Goal: Task Accomplishment & Management: Use online tool/utility

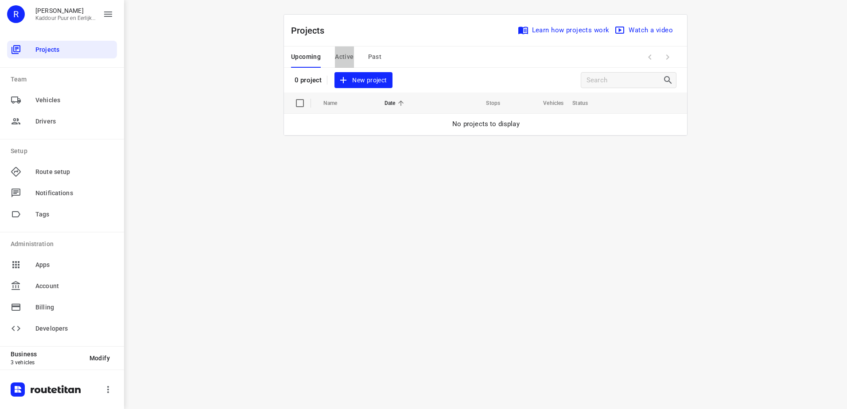
click at [339, 58] on span "Active" at bounding box center [344, 56] width 19 height 11
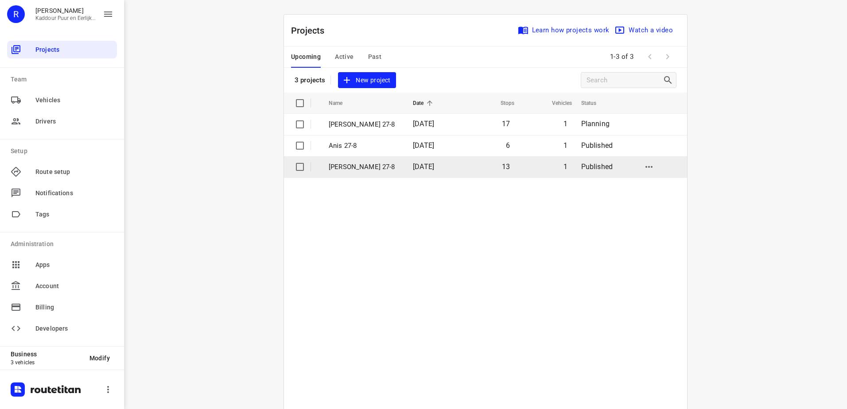
click at [367, 165] on p "[PERSON_NAME] 27-8" at bounding box center [364, 167] width 71 height 10
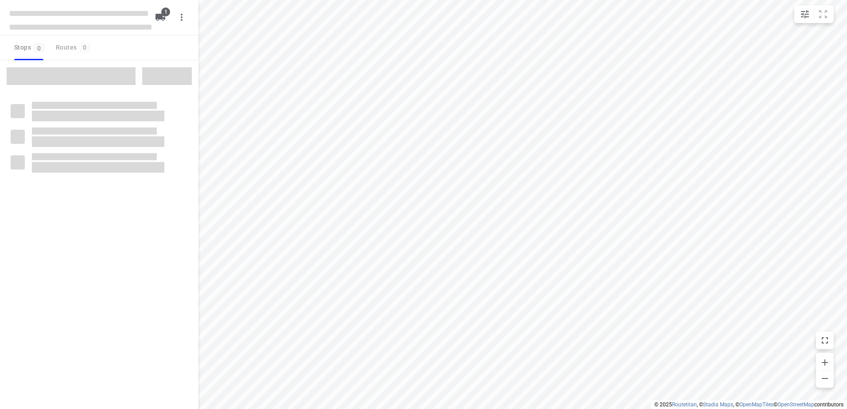
type input "distance"
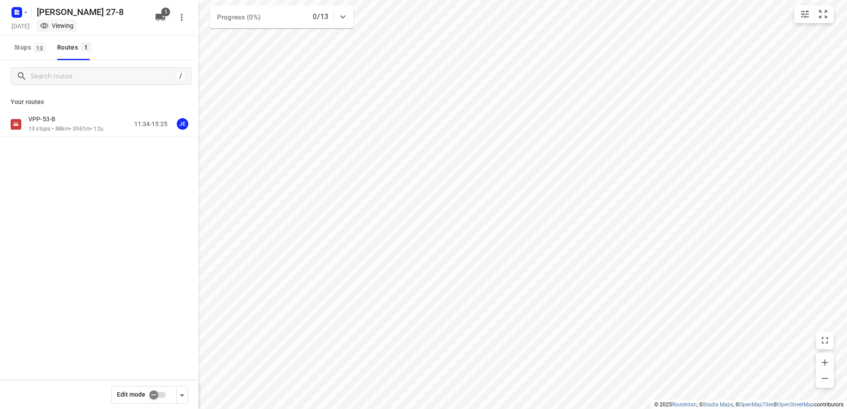
click at [79, 123] on div "VPP-53-B" at bounding box center [65, 120] width 75 height 10
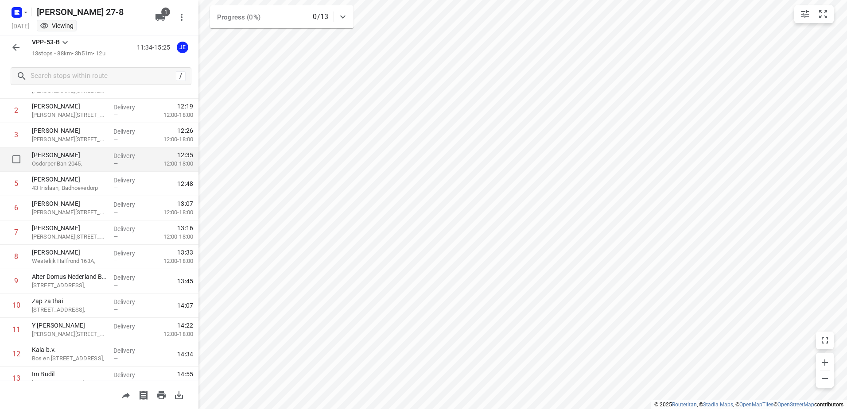
scroll to position [97, 0]
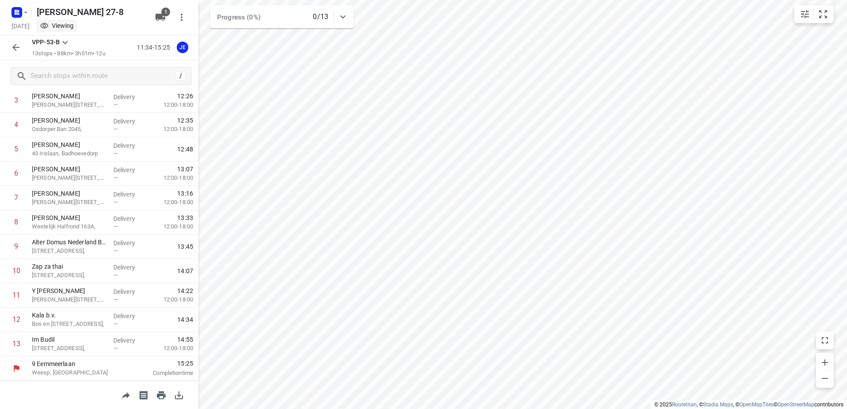
click at [17, 48] on icon "button" at bounding box center [15, 47] width 7 height 7
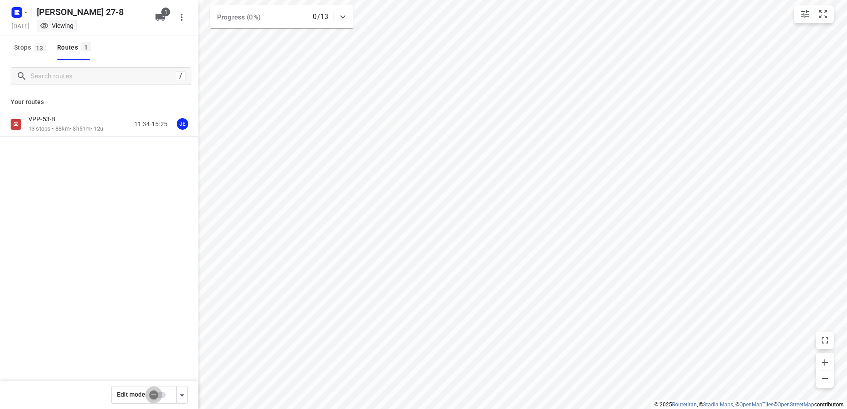
click at [159, 391] on input "checkbox" at bounding box center [153, 395] width 51 height 17
checkbox input "true"
click at [72, 129] on p "13 stops • 88km • 3h51m • 12u" at bounding box center [65, 129] width 75 height 8
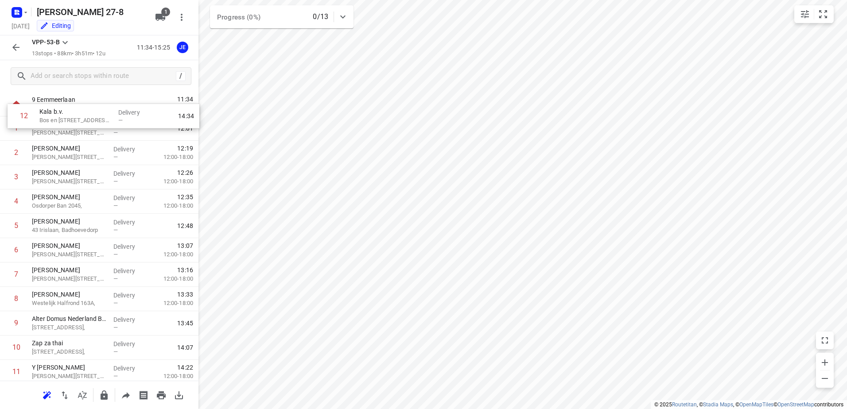
scroll to position [0, 0]
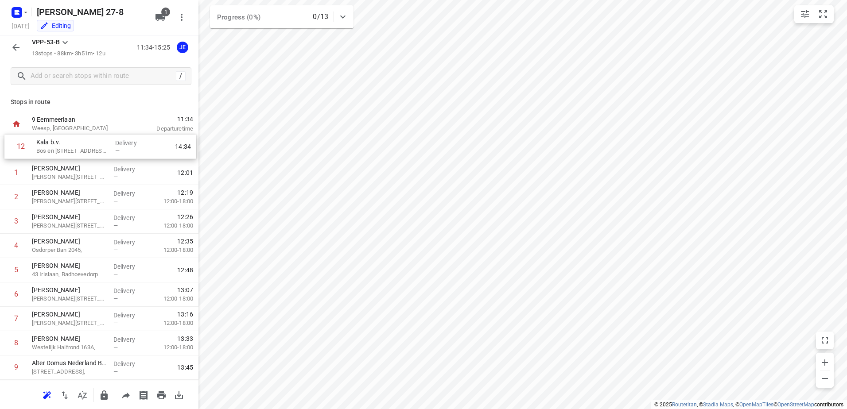
drag, startPoint x: 80, startPoint y: 319, endPoint x: 84, endPoint y: 140, distance: 179.0
click at [84, 140] on div "1 [PERSON_NAME] 29C, Delivery — 12:01 2 Anisah Naginawalla [STREET_ADDRESS], [G…" at bounding box center [99, 294] width 198 height 317
drag, startPoint x: 99, startPoint y: 301, endPoint x: 95, endPoint y: 151, distance: 150.7
click at [95, 151] on div "1 Kala b.v. Bos en Lommerplein 130, Delivery — 11:57 2 [PERSON_NAME] 29C, Deliv…" at bounding box center [99, 294] width 198 height 317
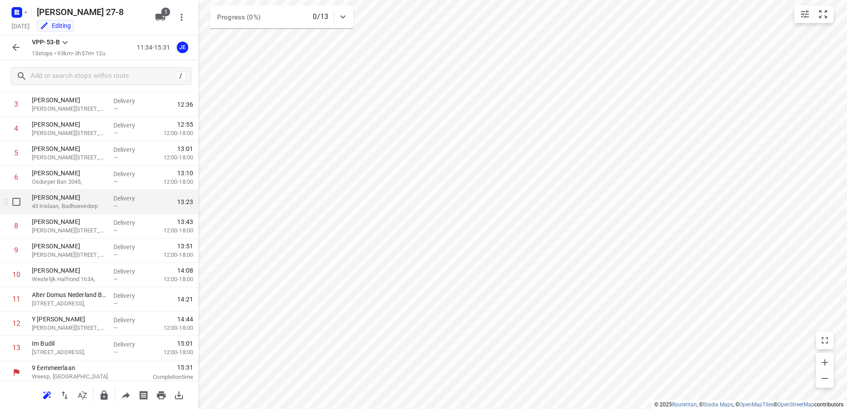
scroll to position [97, 0]
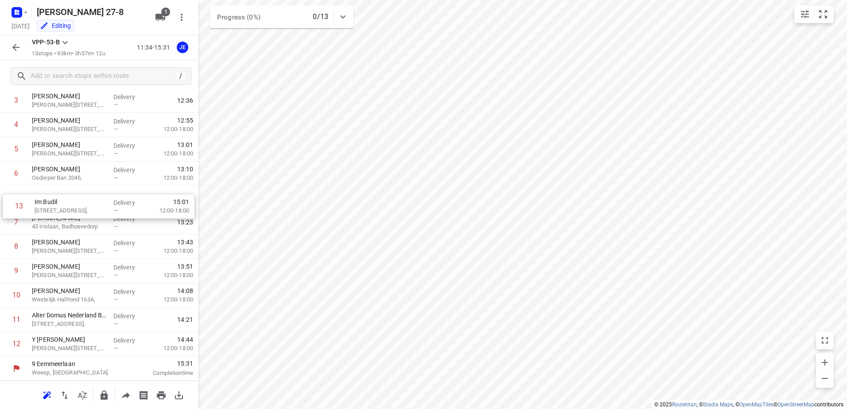
drag, startPoint x: 92, startPoint y: 338, endPoint x: 96, endPoint y: 175, distance: 162.6
click at [96, 175] on div "1 Zap za thai [STREET_ADDRESS], Delivery — 11:55 2 Kala b.v. Bos en Lommerplein…" at bounding box center [99, 198] width 198 height 317
drag, startPoint x: 86, startPoint y: 200, endPoint x: 86, endPoint y: 224, distance: 24.4
click at [86, 224] on div "1 Zap za thai [STREET_ADDRESS], Delivery — 11:55 2 Kala b.v. Bos en Lommerplein…" at bounding box center [99, 198] width 198 height 317
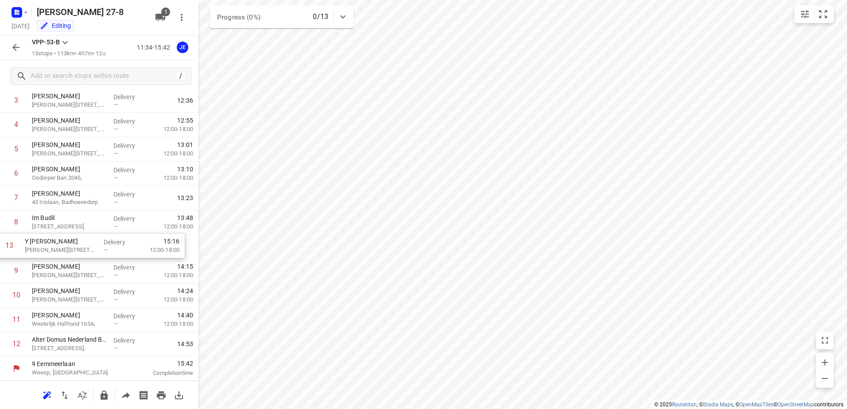
drag, startPoint x: 117, startPoint y: 337, endPoint x: 110, endPoint y: 229, distance: 108.3
click at [110, 229] on div "1 Zap za thai [STREET_ADDRESS], Delivery — 11:55 2 Kala b.v. Bos en Lommerplein…" at bounding box center [99, 198] width 198 height 317
drag, startPoint x: 107, startPoint y: 338, endPoint x: 109, endPoint y: 265, distance: 73.1
click at [109, 265] on div "1 Zap za thai [STREET_ADDRESS], Delivery — 11:55 2 Kala b.v. Bos en Lommerplein…" at bounding box center [99, 198] width 198 height 317
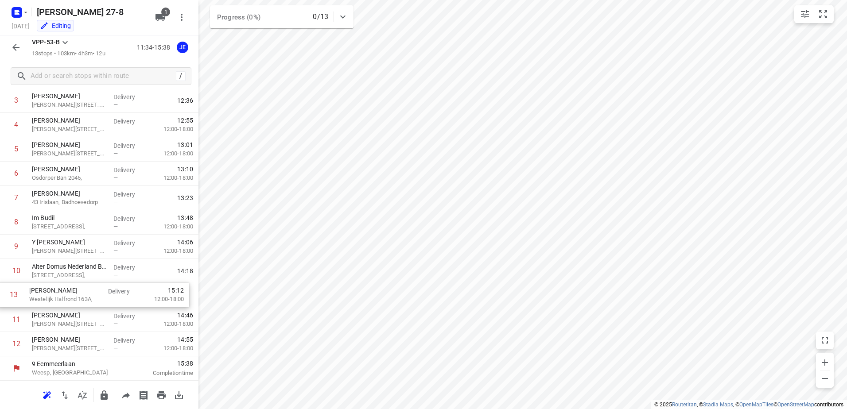
drag, startPoint x: 98, startPoint y: 350, endPoint x: 95, endPoint y: 296, distance: 54.1
click at [95, 296] on div "1 Zap za thai [STREET_ADDRESS], Delivery — 11:55 2 Kala b.v. Bos en Lommerplein…" at bounding box center [99, 198] width 198 height 317
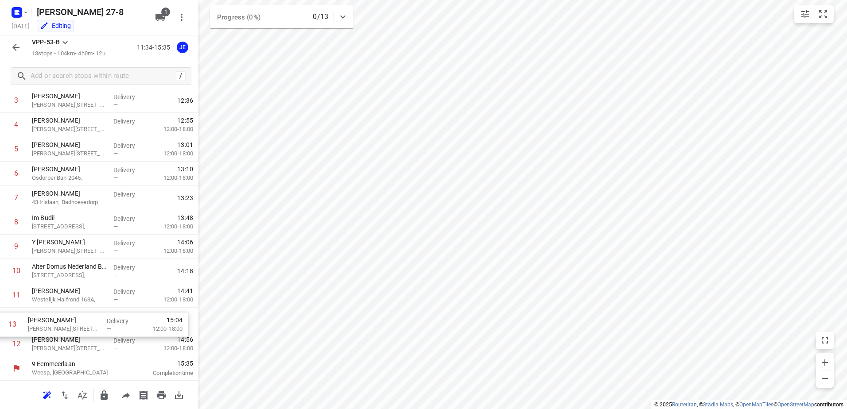
drag, startPoint x: 84, startPoint y: 346, endPoint x: 78, endPoint y: 319, distance: 27.5
click at [78, 319] on div "1 Zap za thai [STREET_ADDRESS], Delivery — 11:55 2 Kala b.v. Bos en Lommerplein…" at bounding box center [99, 198] width 198 height 317
drag, startPoint x: 78, startPoint y: 319, endPoint x: 81, endPoint y: 343, distance: 24.5
click at [81, 343] on div "1 Zap za thai [STREET_ADDRESS], Delivery — 11:55 2 Kala b.v. Bos en Lommerplein…" at bounding box center [99, 198] width 198 height 317
click at [12, 47] on icon "button" at bounding box center [16, 47] width 11 height 11
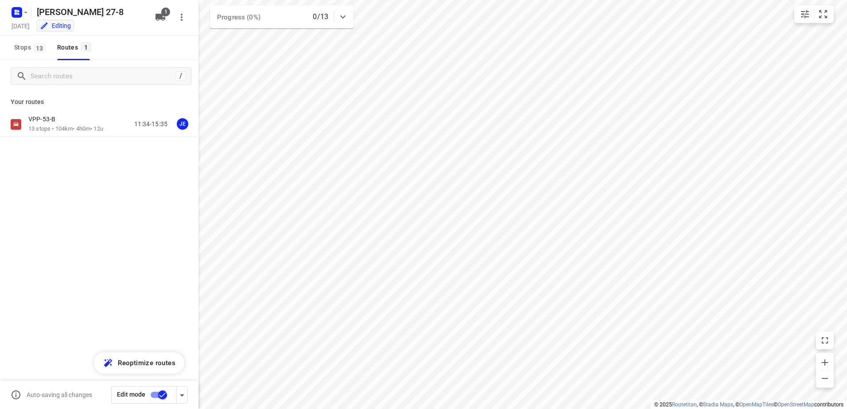
click at [163, 390] on input "checkbox" at bounding box center [162, 395] width 51 height 17
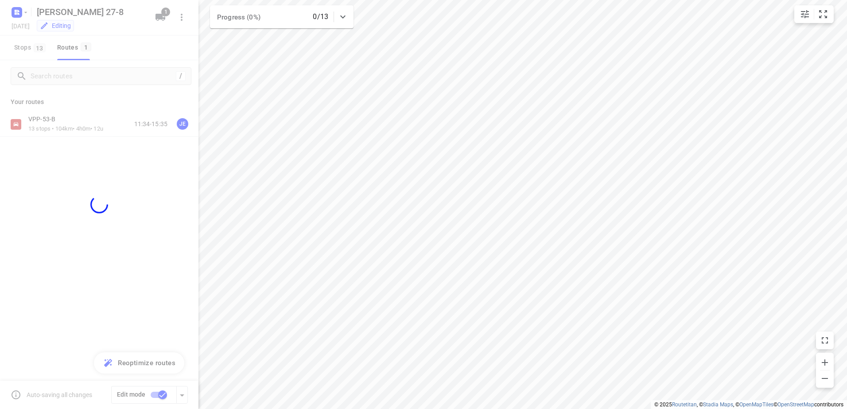
checkbox input "false"
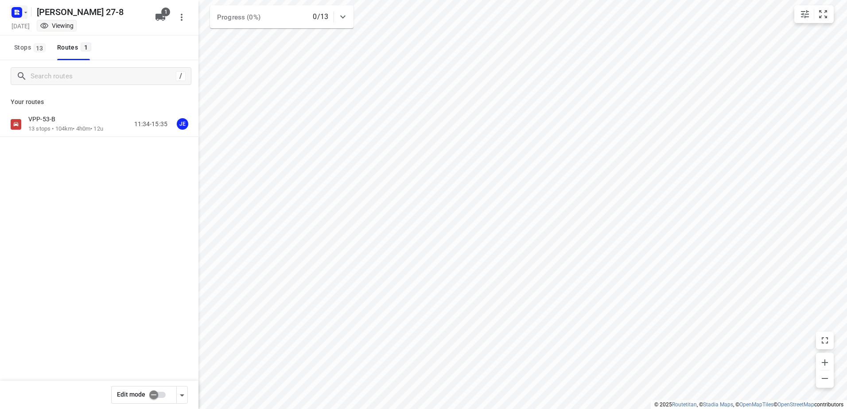
click at [20, 15] on rect "button" at bounding box center [17, 12] width 11 height 11
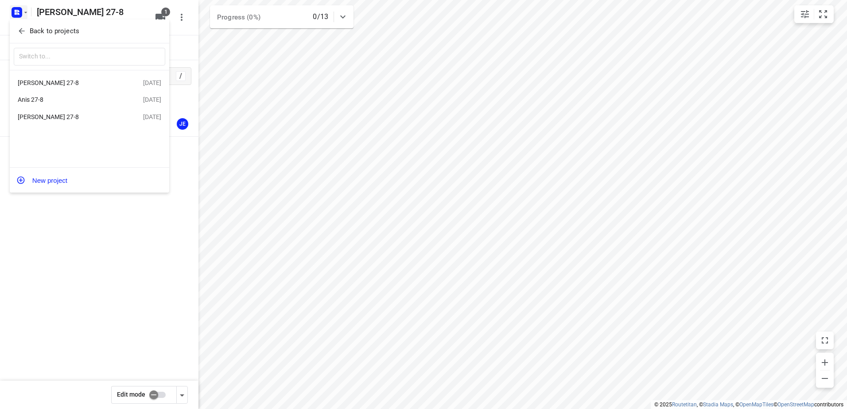
click at [60, 81] on div "[PERSON_NAME] 27-8" at bounding box center [69, 82] width 102 height 7
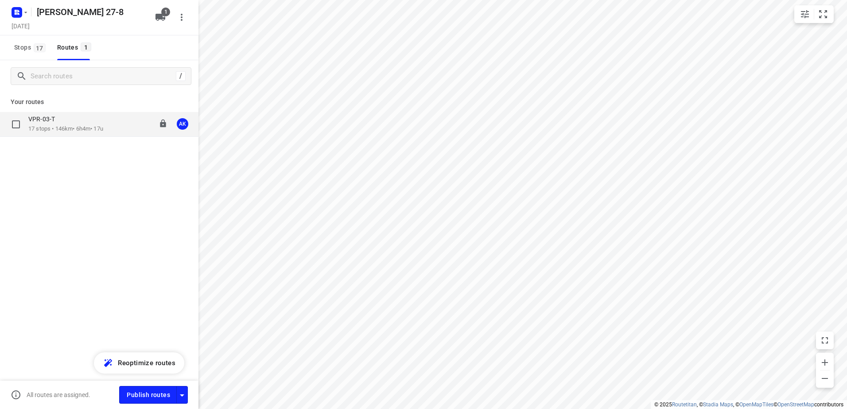
click at [61, 125] on p "17 stops • 146km • 6h4m • 17u" at bounding box center [65, 129] width 75 height 8
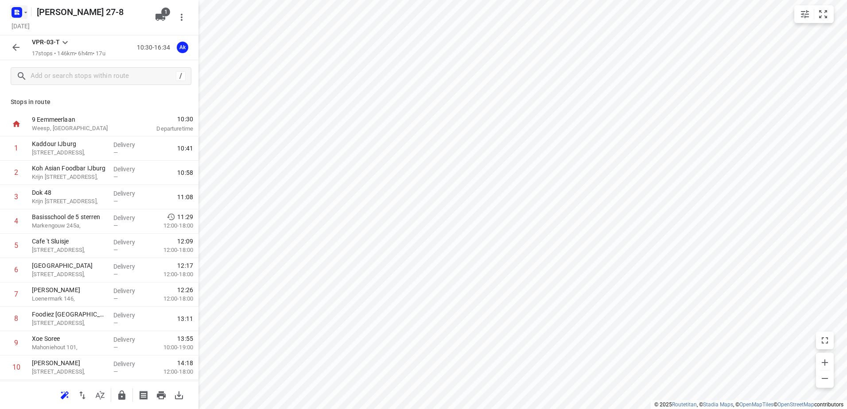
click at [15, 12] on rect "button" at bounding box center [17, 12] width 11 height 11
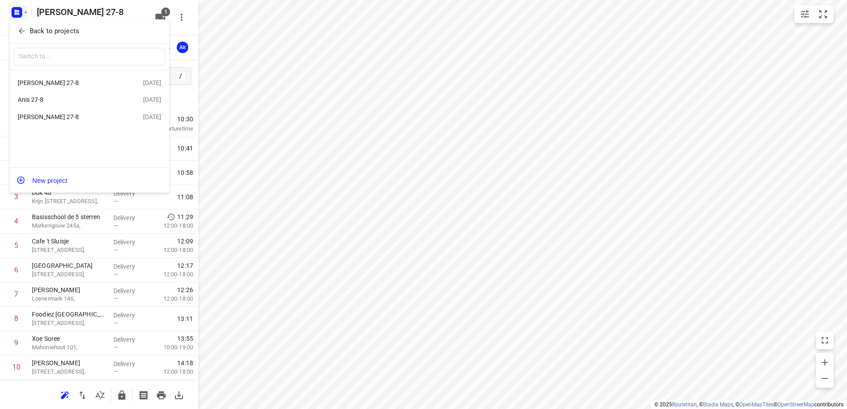
click at [76, 120] on div "[PERSON_NAME] 27-8" at bounding box center [69, 116] width 102 height 7
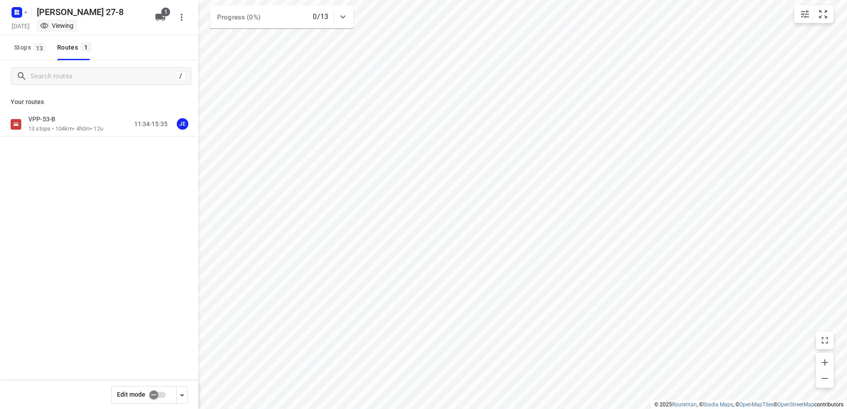
click at [18, 15] on rect "button" at bounding box center [17, 12] width 11 height 11
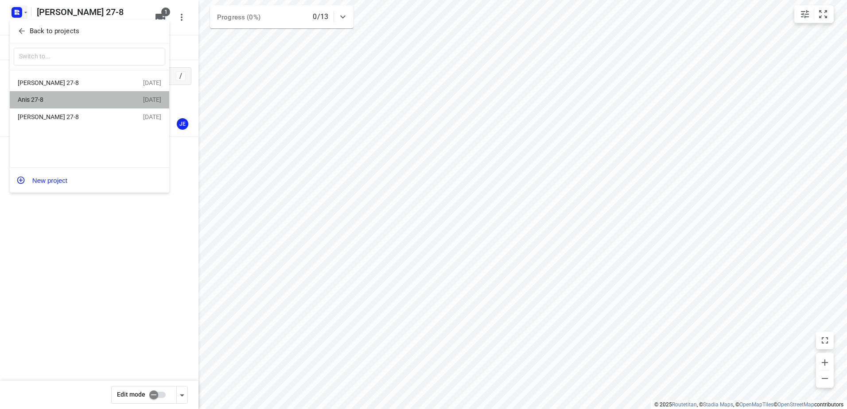
click at [59, 98] on div "Anis 27-8" at bounding box center [69, 99] width 102 height 7
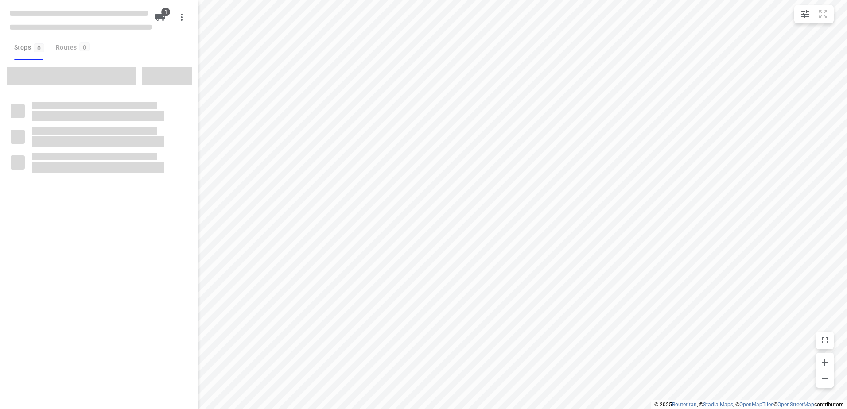
type input "distance"
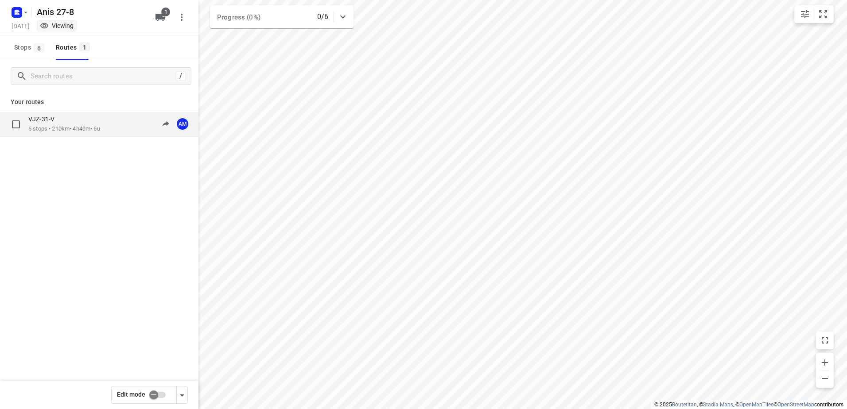
click at [66, 117] on div "VJZ-31-V" at bounding box center [64, 120] width 72 height 10
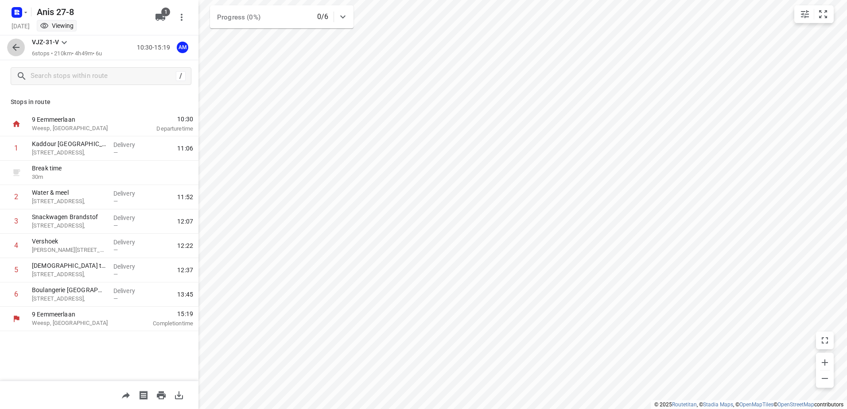
click at [19, 51] on icon "button" at bounding box center [16, 47] width 11 height 11
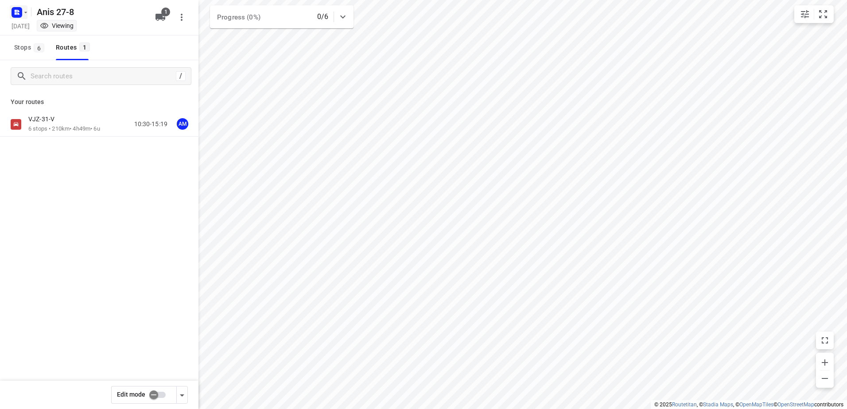
click at [15, 15] on rect "button" at bounding box center [17, 12] width 11 height 11
click at [70, 25] on button "Back to projects" at bounding box center [90, 31] width 152 height 15
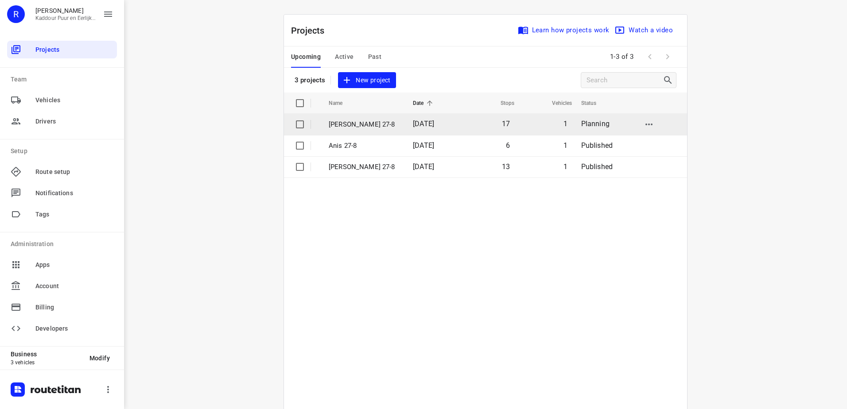
click at [377, 127] on p "[PERSON_NAME] 27-8" at bounding box center [364, 125] width 71 height 10
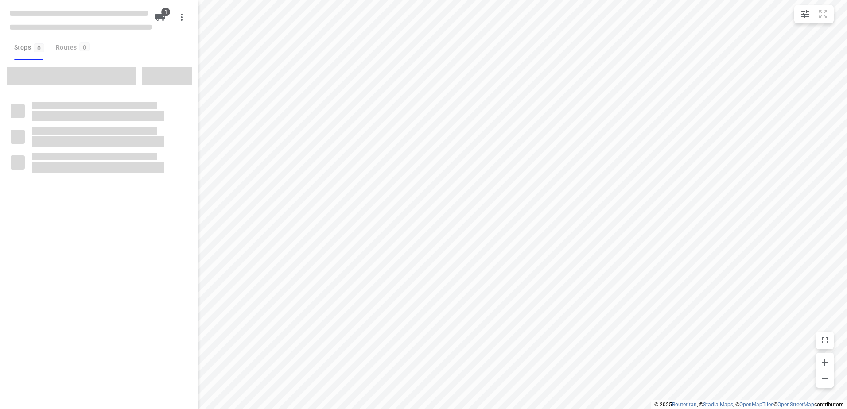
type input "distance"
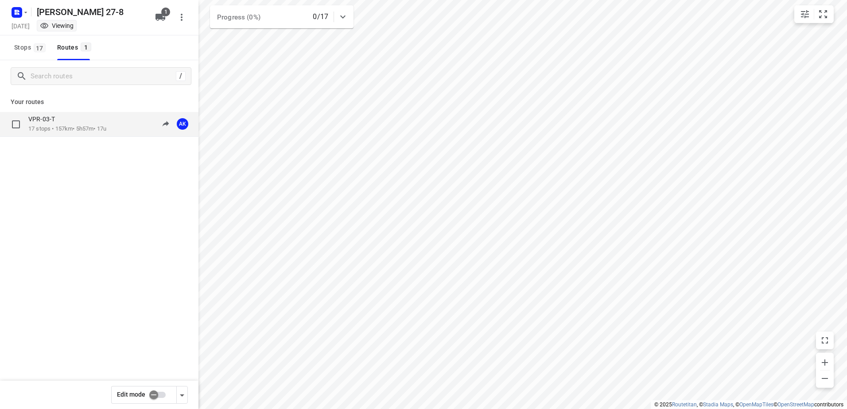
click at [64, 127] on p "17 stops • 157km • 5h57m • 17u" at bounding box center [67, 129] width 78 height 8
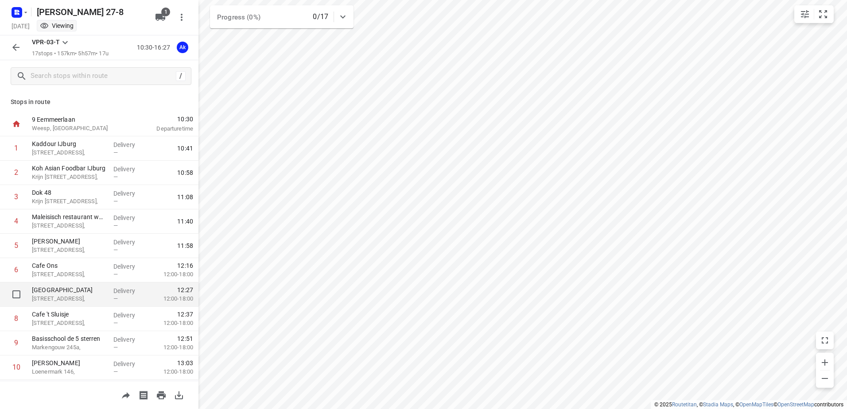
scroll to position [89, 0]
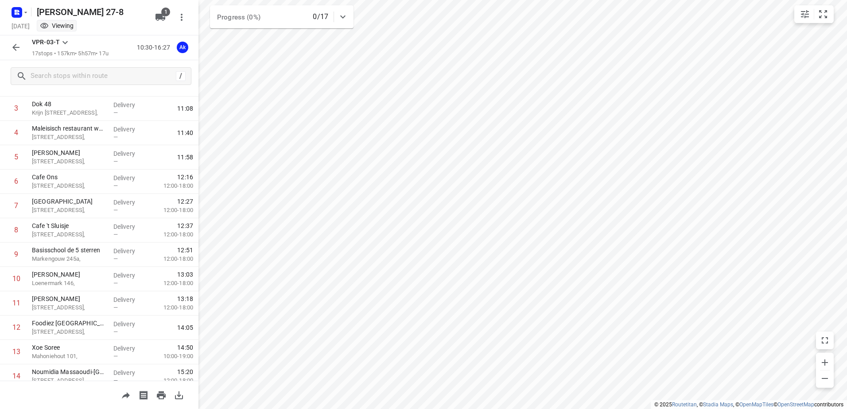
click at [23, 49] on button "button" at bounding box center [16, 48] width 18 height 18
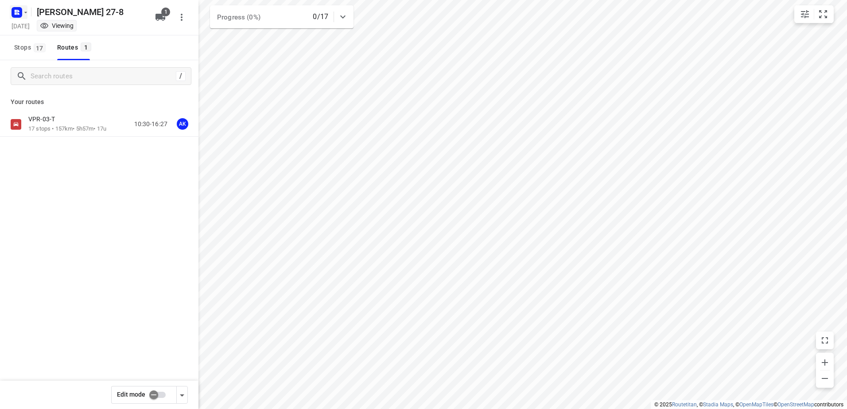
click at [25, 11] on icon "button" at bounding box center [25, 12] width 7 height 7
click at [82, 36] on span "Back to projects" at bounding box center [89, 31] width 144 height 10
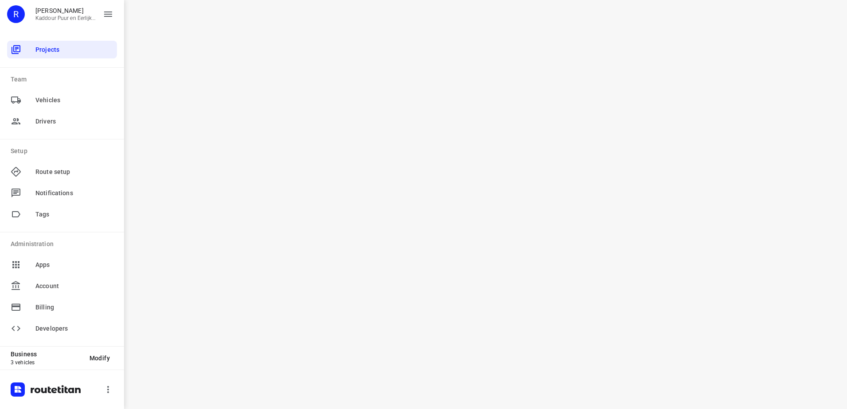
click at [505, 146] on div "i © 2025 Routetitan , © Stadia Maps , © OpenMapTiles © OpenStreetMap contributo…" at bounding box center [485, 204] width 723 height 409
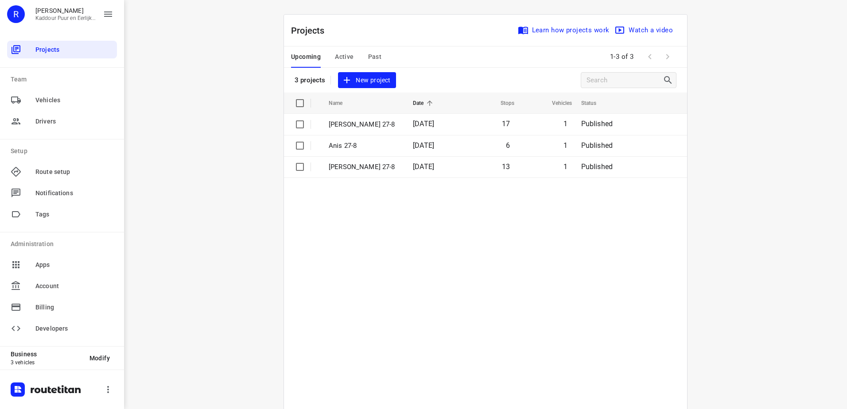
click at [574, 245] on table "Name Date Stops Vehicles Status [PERSON_NAME] 27-8 [DATE] 17 1 Published Anis 2…" at bounding box center [485, 273] width 403 height 361
